Goal: Task Accomplishment & Management: Manage account settings

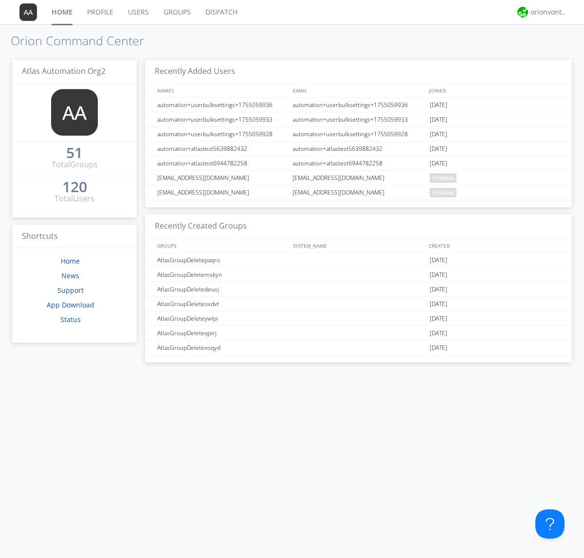
click at [138, 12] on link "Users" at bounding box center [139, 12] width 36 height 24
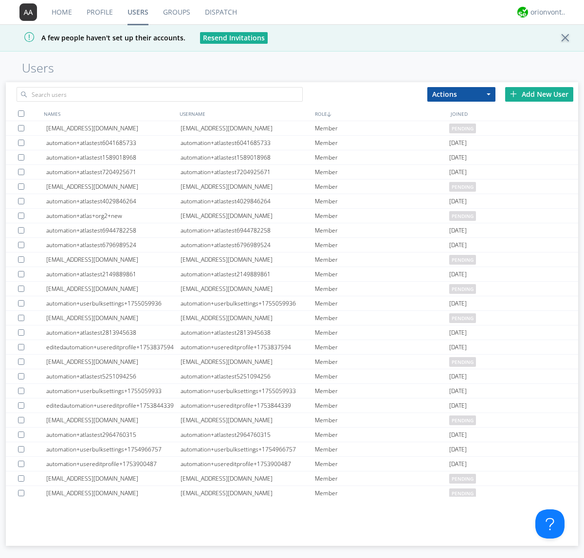
click at [539, 94] on div "Add New User" at bounding box center [539, 94] width 68 height 15
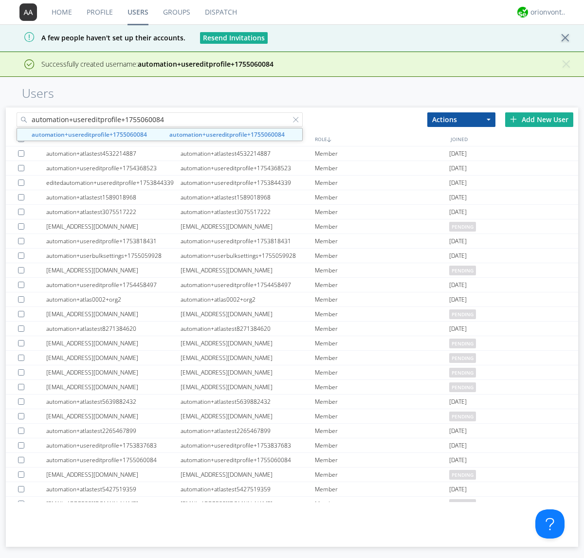
type input "automation+usereditprofile+1755060084"
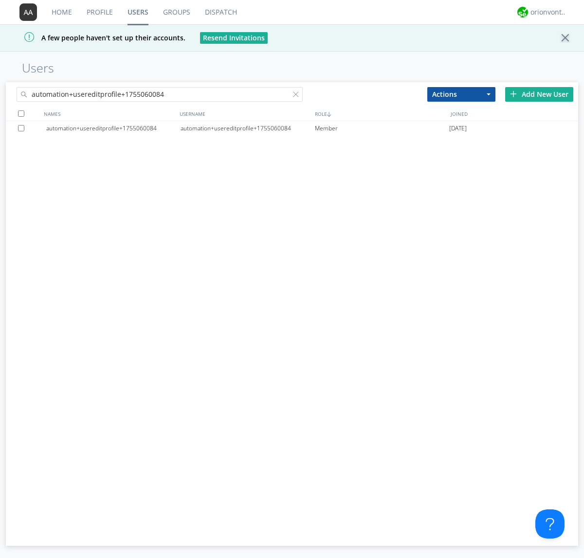
click at [247, 128] on div "automation+usereditprofile+1755060084" at bounding box center [247, 128] width 134 height 15
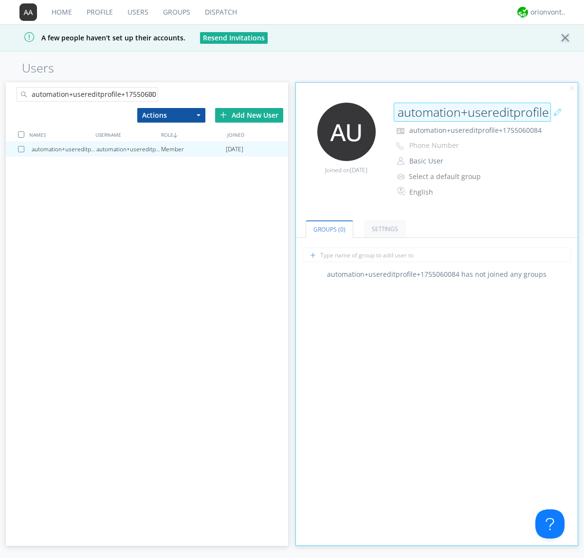
click at [472, 112] on input "automation+usereditprofile+1755060084" at bounding box center [472, 112] width 157 height 19
type input "editedautomation+usereditprofile+1755060084"
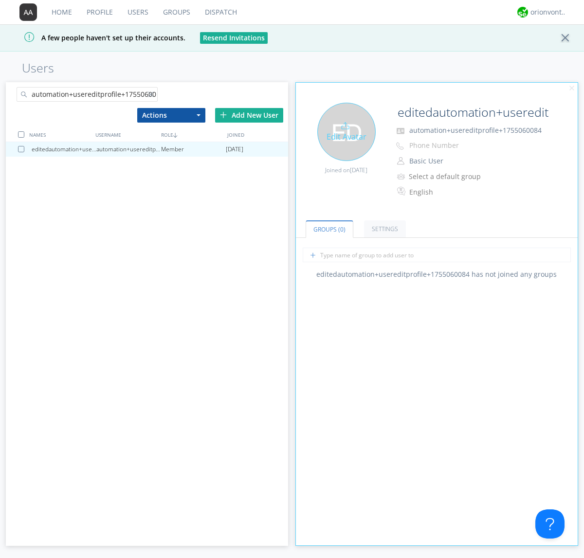
click at [346, 131] on div "Edit Avatar" at bounding box center [346, 132] width 58 height 58
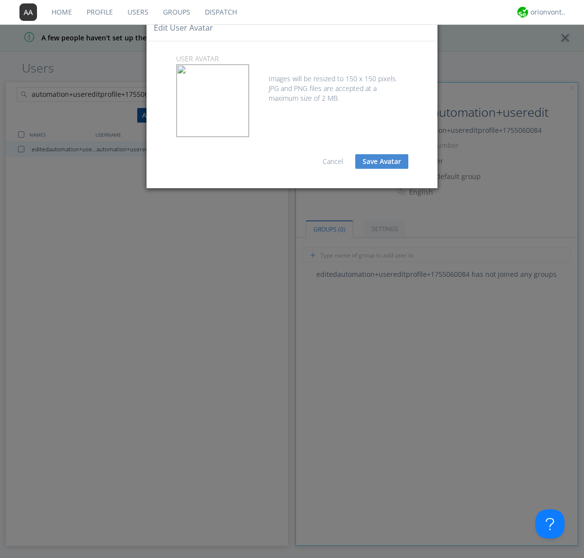
click at [381, 162] on button "Save Avatar" at bounding box center [381, 161] width 53 height 15
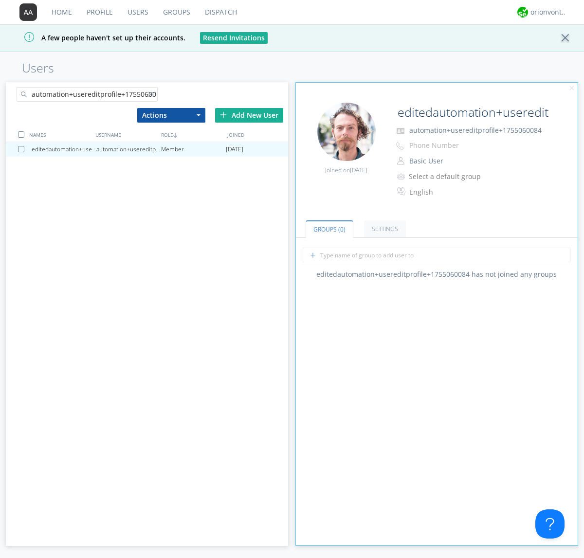
click at [152, 96] on div at bounding box center [153, 96] width 10 height 10
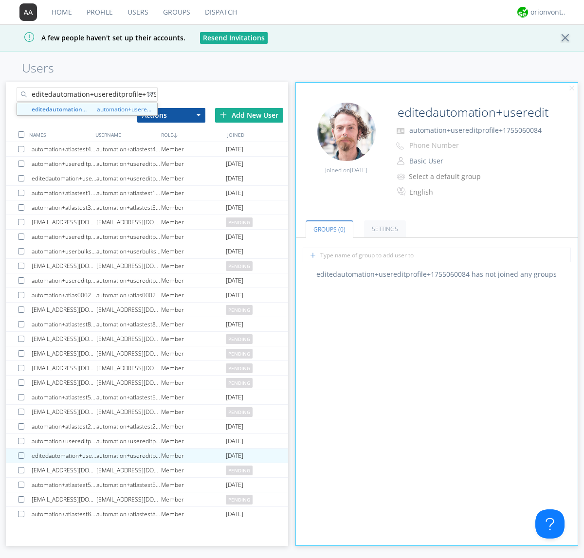
scroll to position [0, 26]
type input "editedautomation+usereditprofile+1755060084"
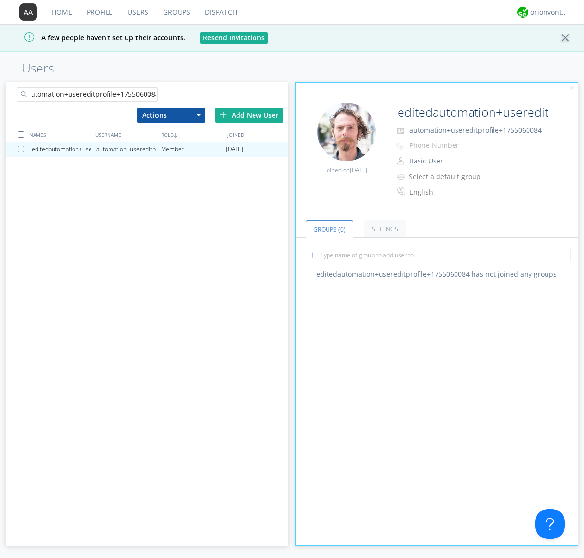
click at [21, 134] on div at bounding box center [21, 134] width 6 height 6
click at [171, 115] on button "Actions" at bounding box center [171, 115] width 68 height 15
click at [0, 0] on link "Delete User" at bounding box center [0, 0] width 0 height 0
